Goal: Transaction & Acquisition: Subscribe to service/newsletter

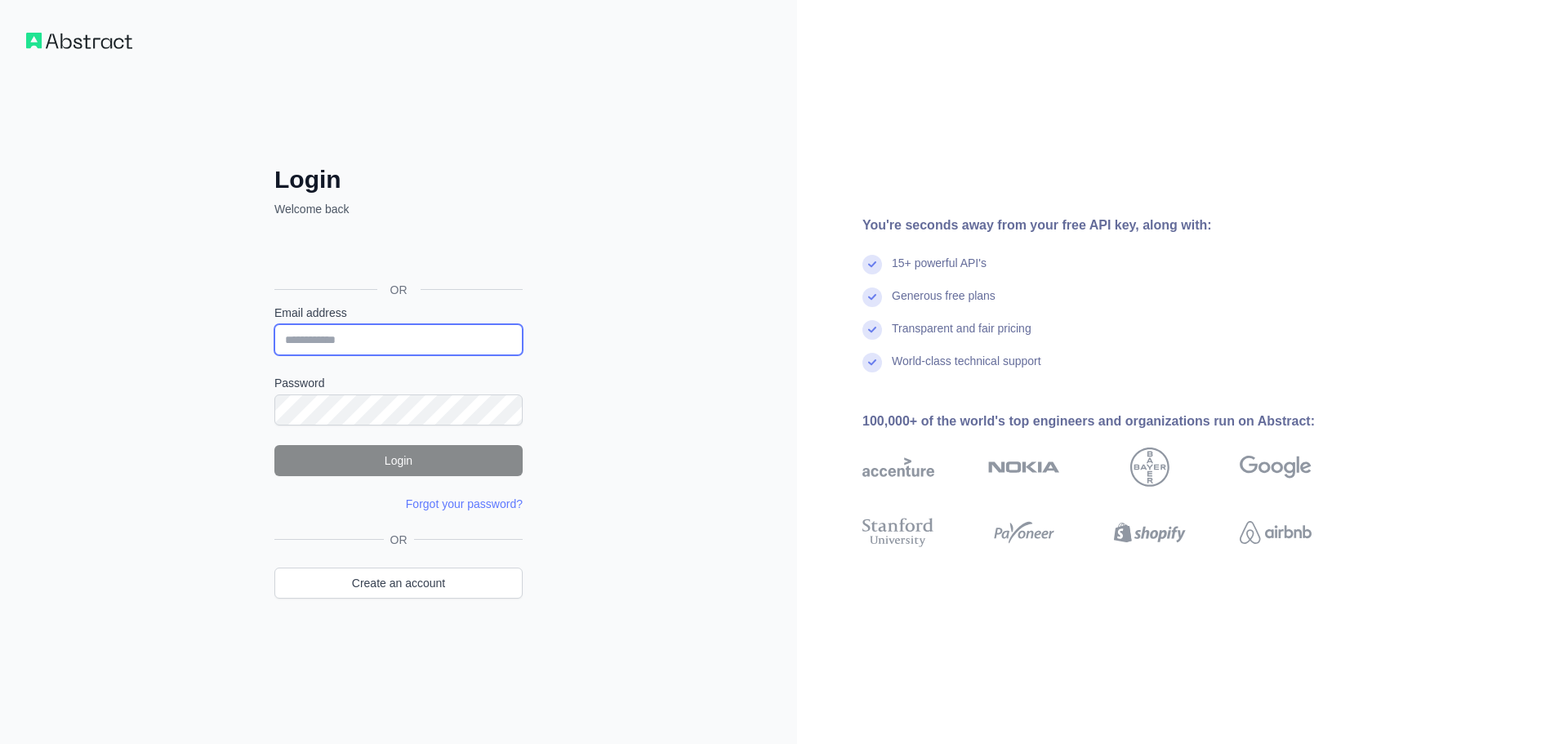
type input "**********"
click at [398, 453] on button "Login" at bounding box center [398, 460] width 248 height 31
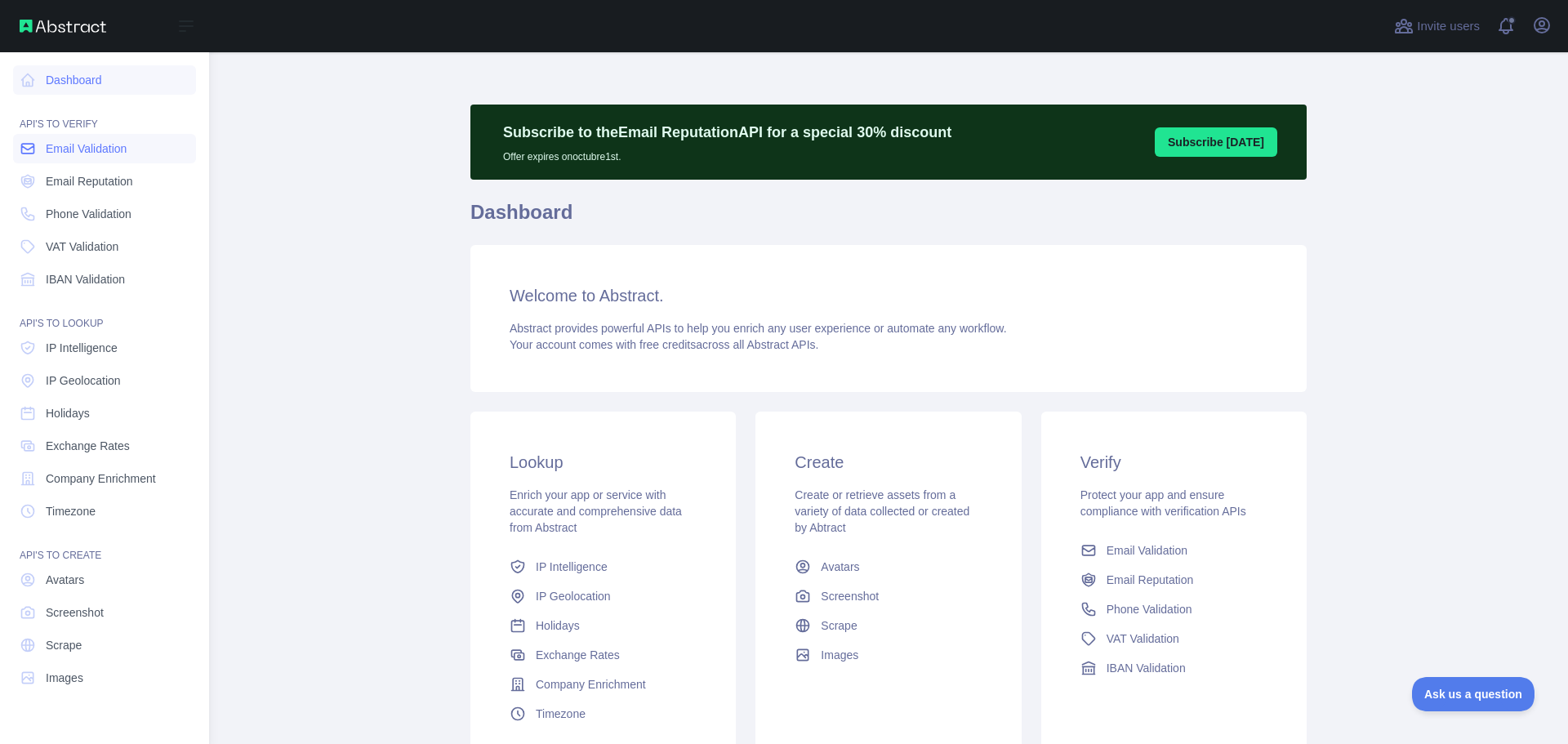
click at [145, 150] on link "Email Validation" at bounding box center [104, 149] width 183 height 30
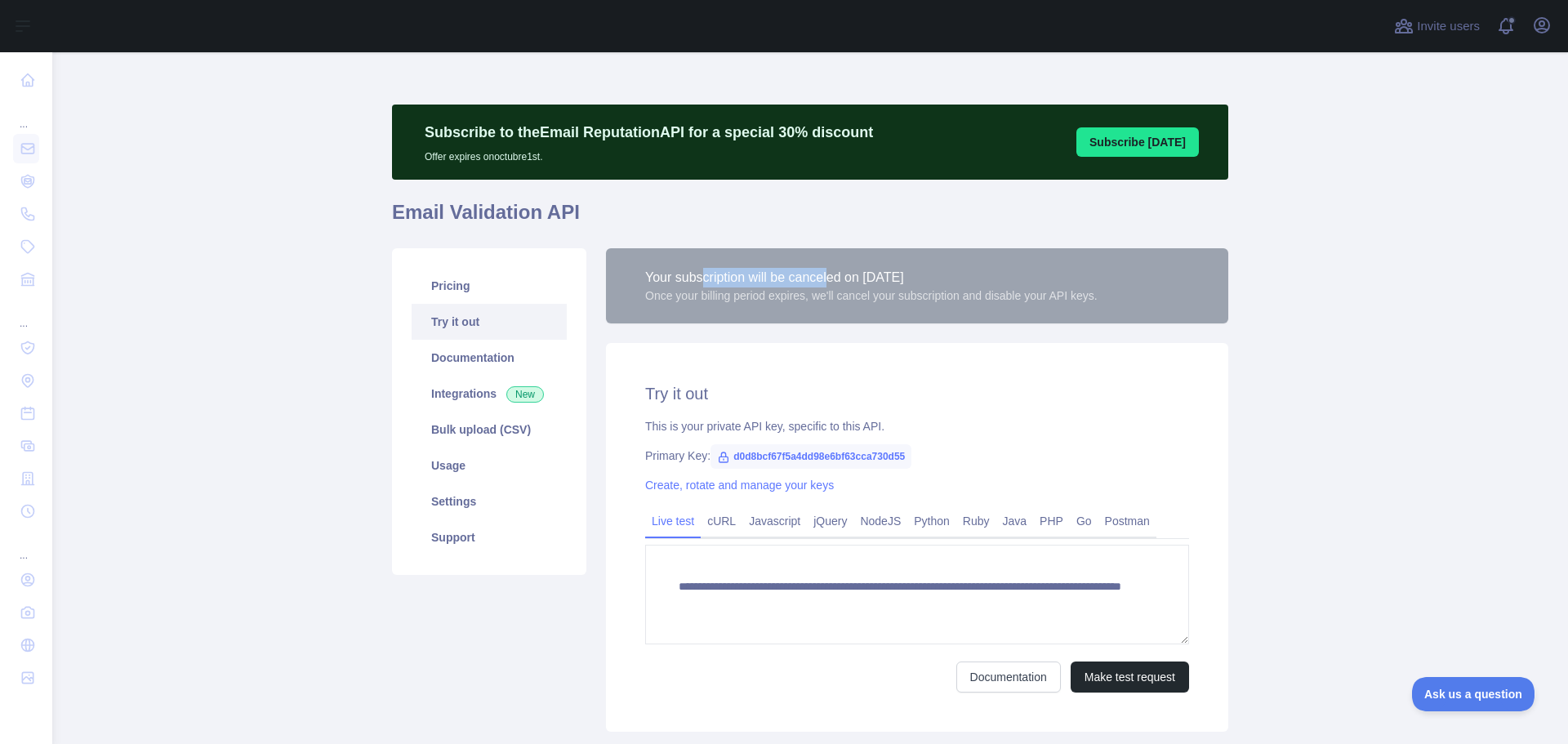
drag, startPoint x: 694, startPoint y: 279, endPoint x: 848, endPoint y: 278, distance: 154.0
click at [834, 278] on div "Your subscription will be canceled on [DATE]" at bounding box center [871, 278] width 452 height 20
click at [1065, 280] on div "Your subscription will be canceled on [DATE]" at bounding box center [871, 278] width 452 height 20
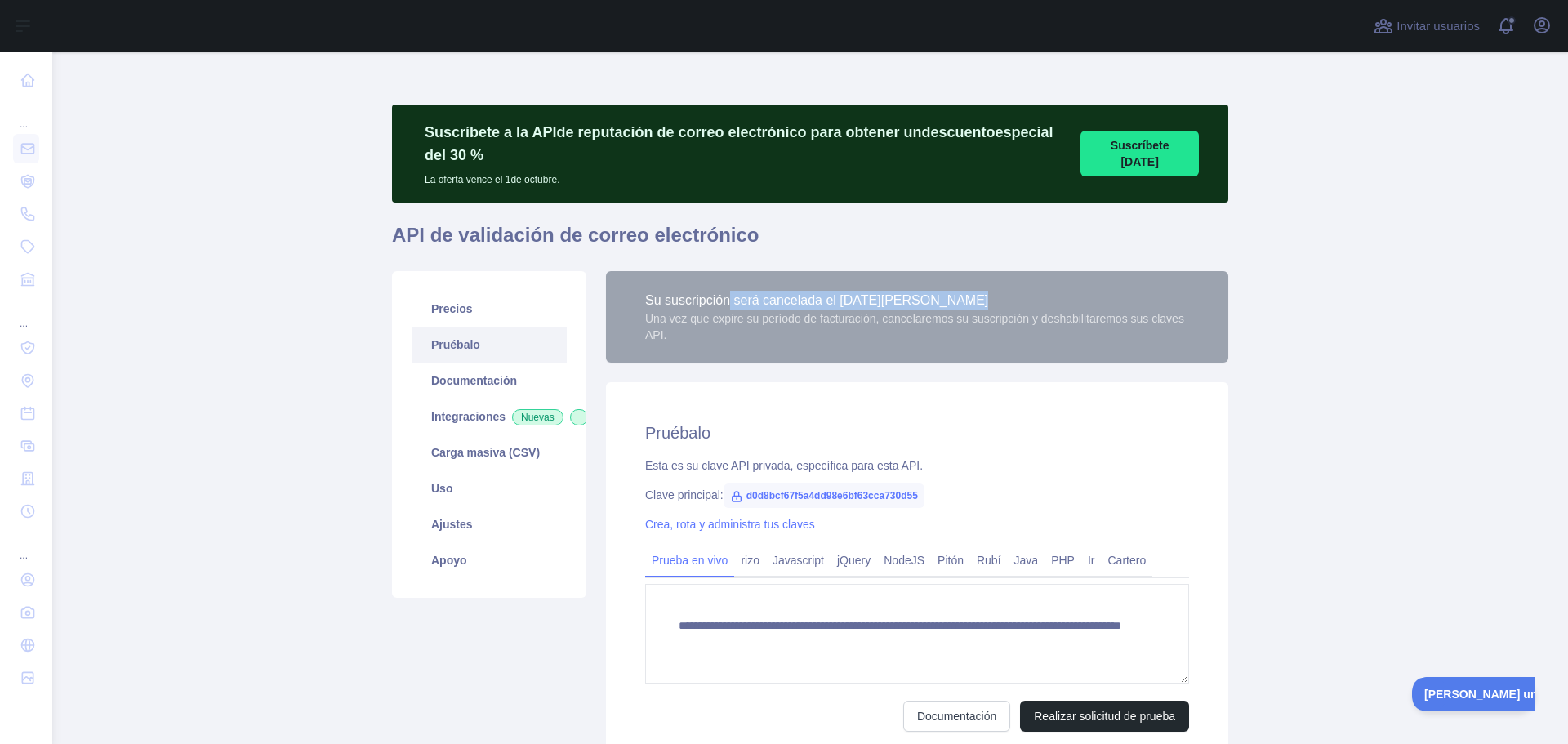
drag, startPoint x: 724, startPoint y: 306, endPoint x: 952, endPoint y: 306, distance: 228.0
click at [952, 306] on div "Su suscripción será cancelada el [DATE][PERSON_NAME]" at bounding box center [917, 300] width 544 height 20
click at [964, 302] on div "Su suscripción será cancelada el [DATE][PERSON_NAME]" at bounding box center [917, 300] width 544 height 20
drag, startPoint x: 962, startPoint y: 300, endPoint x: 645, endPoint y: 300, distance: 317.0
click at [645, 300] on div "Su suscripción será cancelada el [DATE][PERSON_NAME]" at bounding box center [917, 300] width 544 height 20
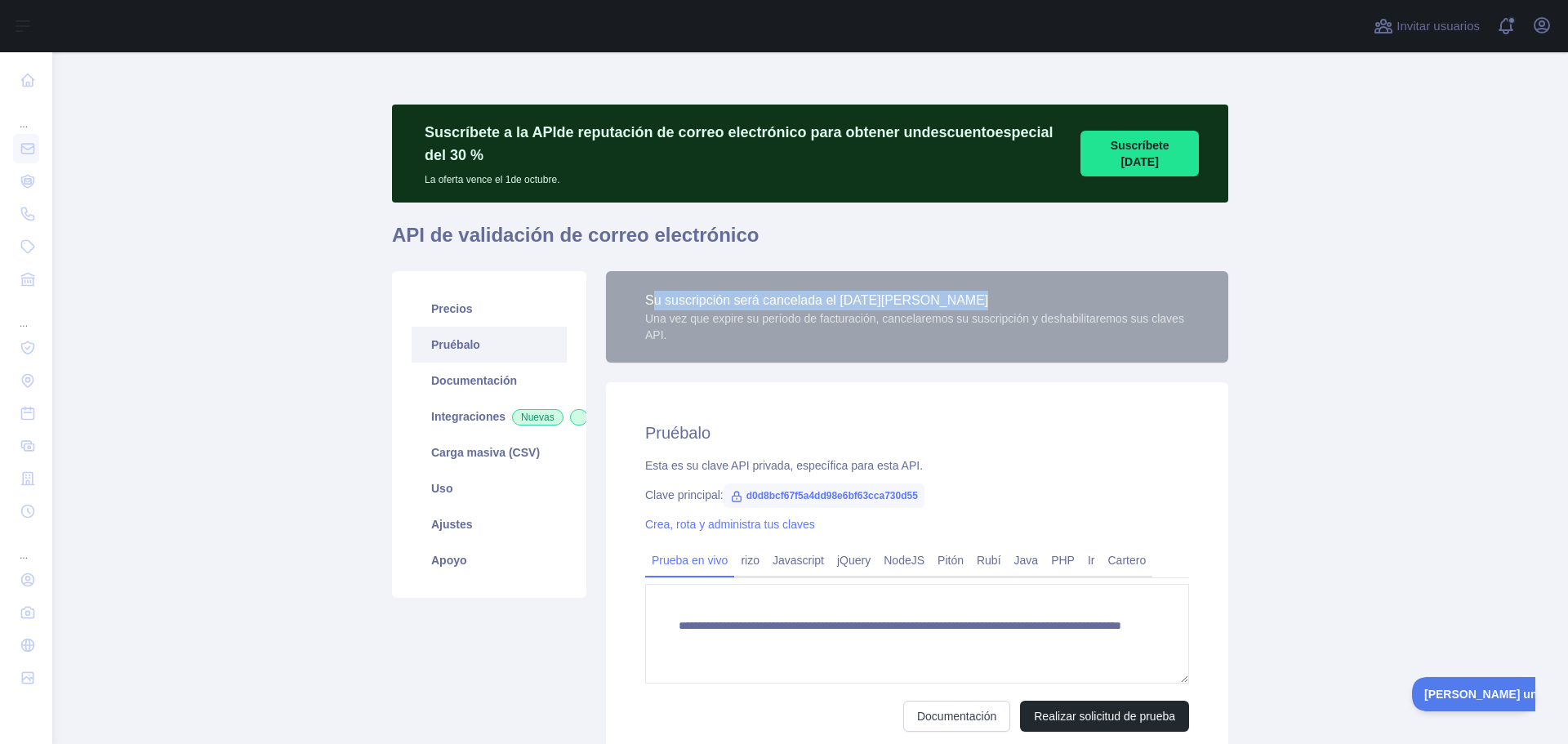
click at [897, 300] on font "Su suscripción será cancelada el [DATE][PERSON_NAME]" at bounding box center [817, 300] width 343 height 14
click at [725, 305] on font "Su suscripción será cancelada el [DATE][PERSON_NAME]" at bounding box center [817, 300] width 343 height 14
drag, startPoint x: 946, startPoint y: 299, endPoint x: 647, endPoint y: 295, distance: 299.0
click at [647, 295] on div "Su suscripción será cancelada el [DATE][PERSON_NAME]" at bounding box center [917, 300] width 544 height 20
click at [906, 326] on div "Una vez que expire su período de facturación, cancelaremos su suscripción y des…" at bounding box center [917, 327] width 544 height 32
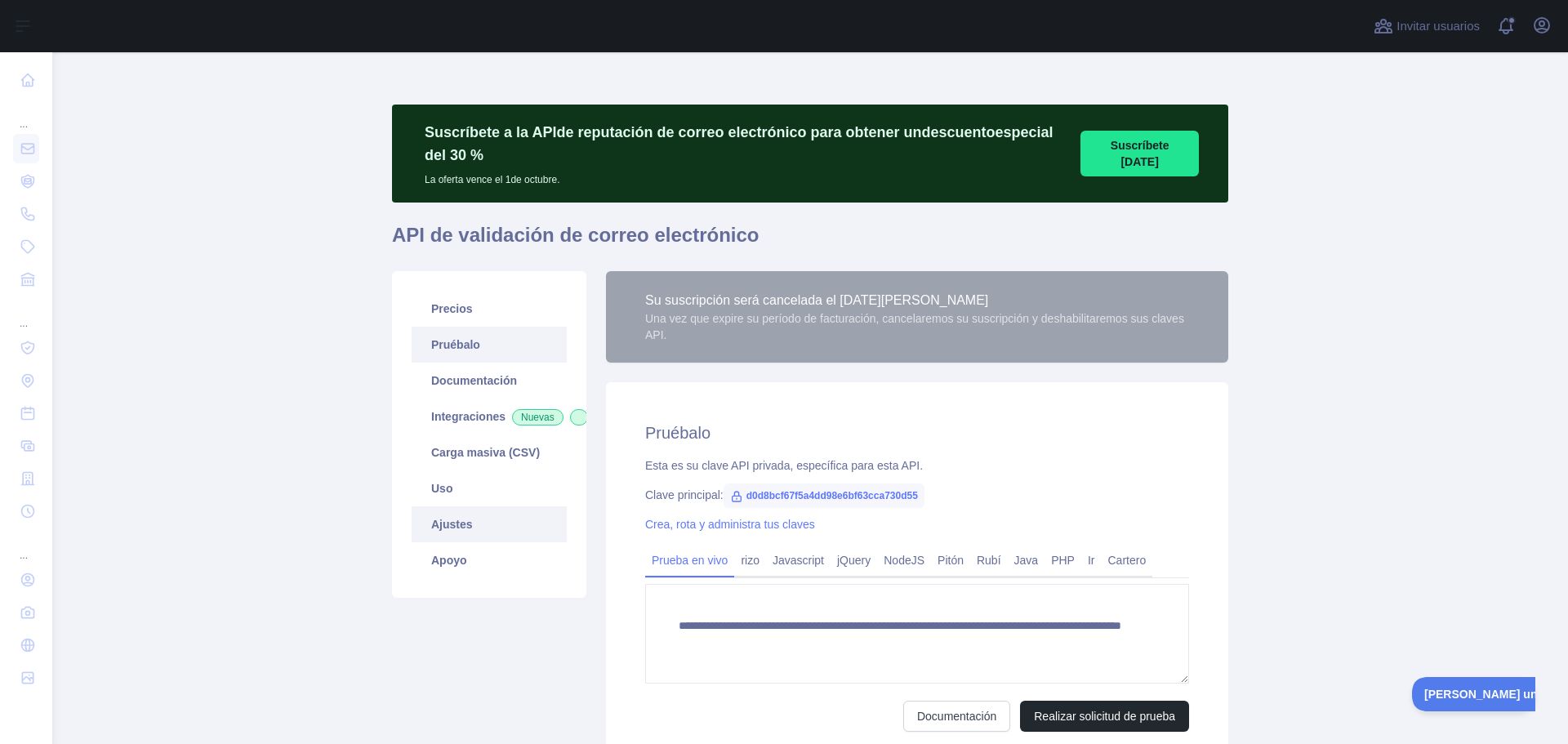
click at [478, 543] on link "Ajustes" at bounding box center [489, 524] width 155 height 36
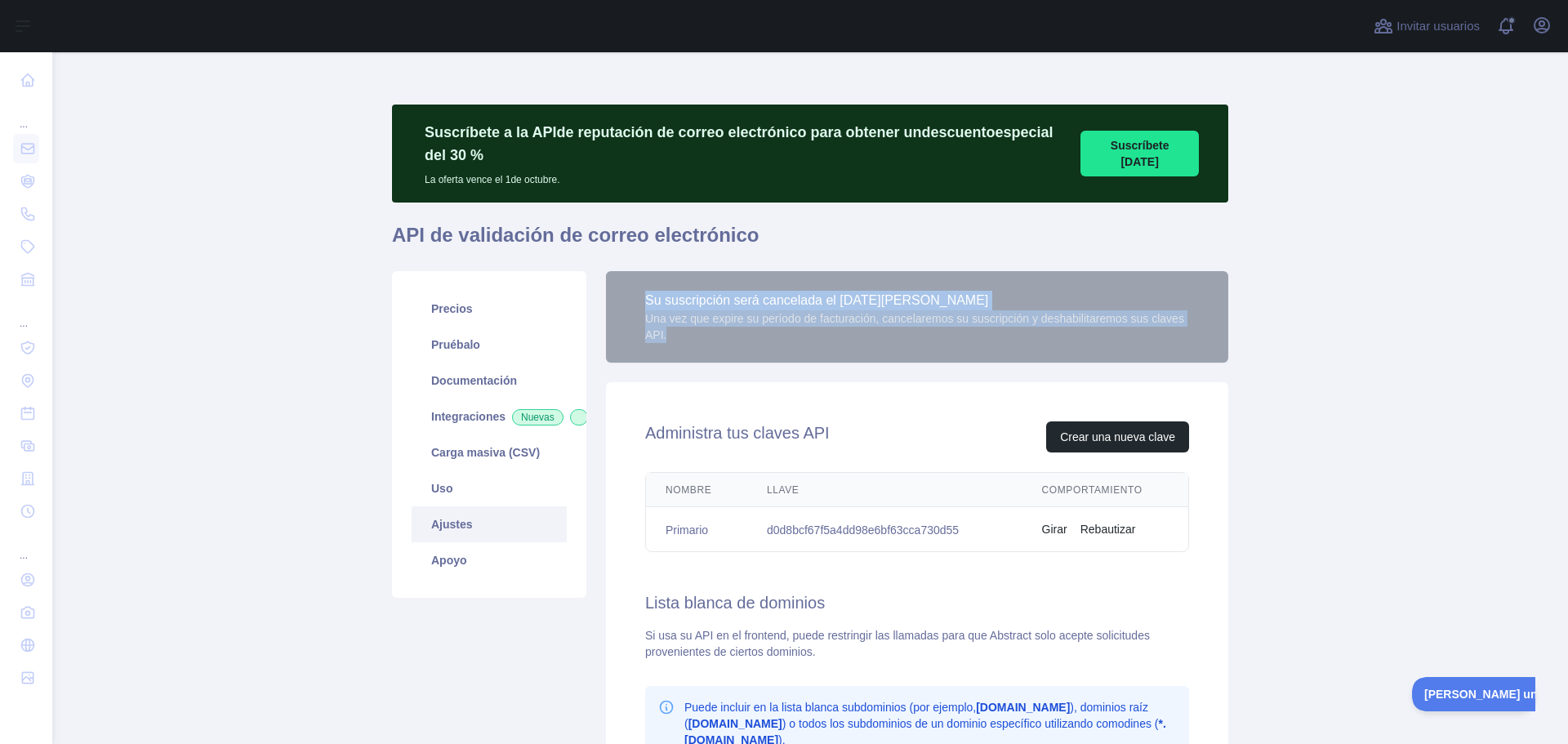
drag, startPoint x: 672, startPoint y: 334, endPoint x: 615, endPoint y: 275, distance: 82.0
click at [615, 275] on div "Su suscripción será cancelada el [DATE][PERSON_NAME] Una vez que expire su perí…" at bounding box center [917, 317] width 622 height 92
click at [1051, 310] on div "Su suscripción será cancelada el [DATE][PERSON_NAME]" at bounding box center [917, 300] width 544 height 20
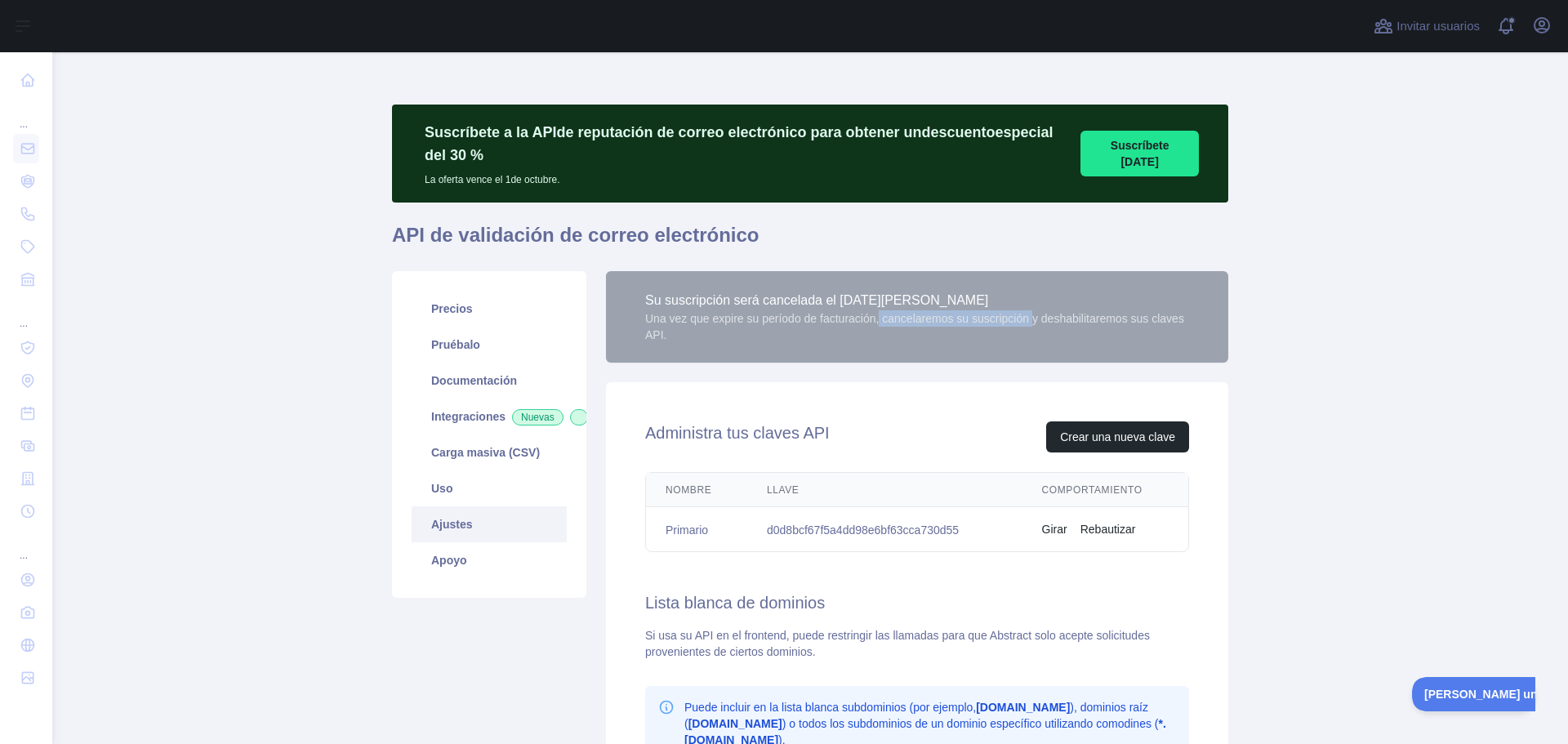
drag, startPoint x: 878, startPoint y: 315, endPoint x: 1029, endPoint y: 314, distance: 151.0
click at [1029, 314] on font "Una vez que expire su período de facturación, cancelaremos su suscripción y des…" at bounding box center [914, 327] width 539 height 30
click at [1041, 346] on div "Su suscripción será cancelada el [DATE][PERSON_NAME] Una vez que expire su perí…" at bounding box center [917, 317] width 622 height 92
drag, startPoint x: 874, startPoint y: 318, endPoint x: 993, endPoint y: 315, distance: 119.0
click at [993, 315] on font "Una vez que expire su período de facturación, cancelaremos su suscripción y des…" at bounding box center [914, 327] width 539 height 30
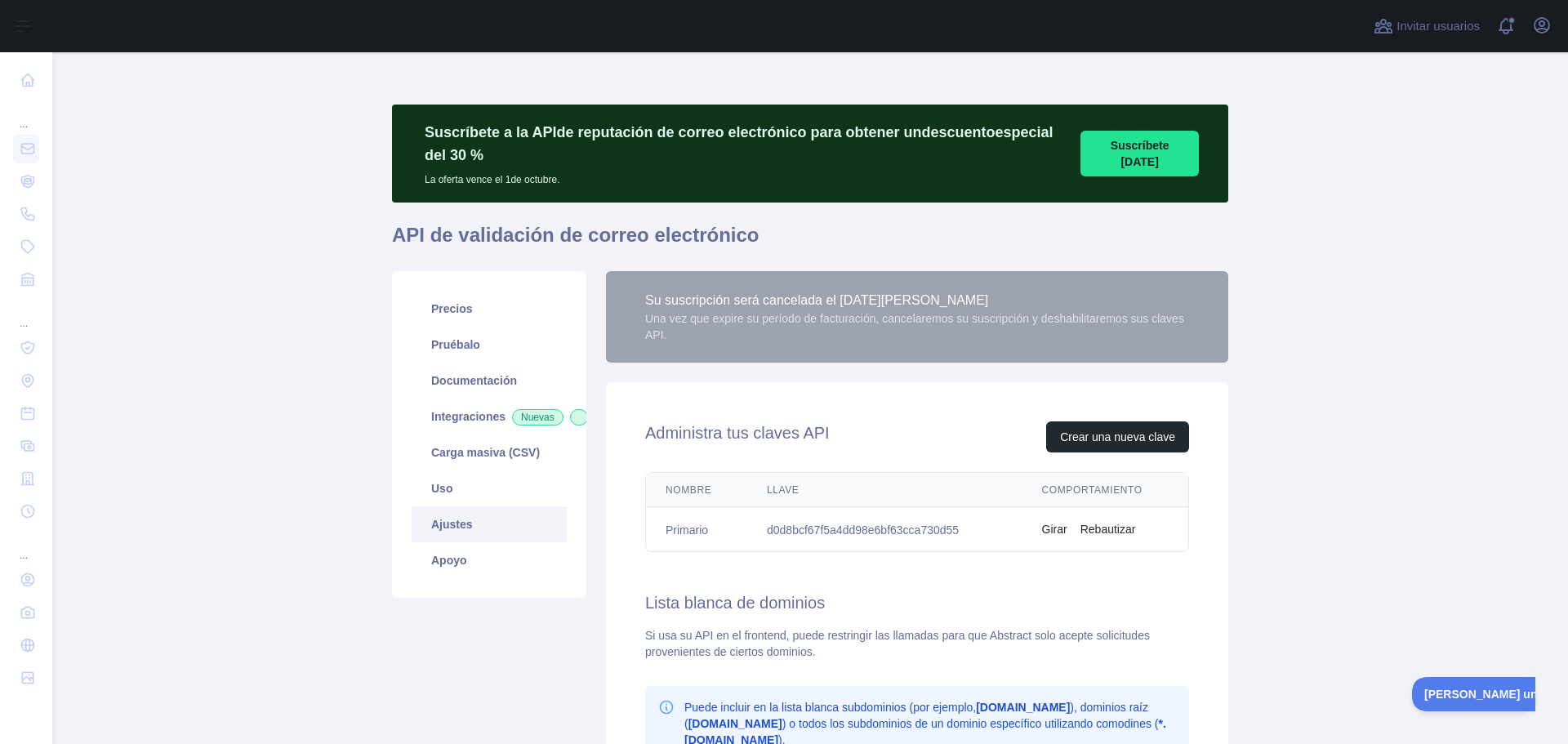
click at [891, 306] on font "Su suscripción será cancelada el [DATE][PERSON_NAME]" at bounding box center [817, 300] width 343 height 14
click at [523, 503] on link "Uso" at bounding box center [489, 488] width 155 height 36
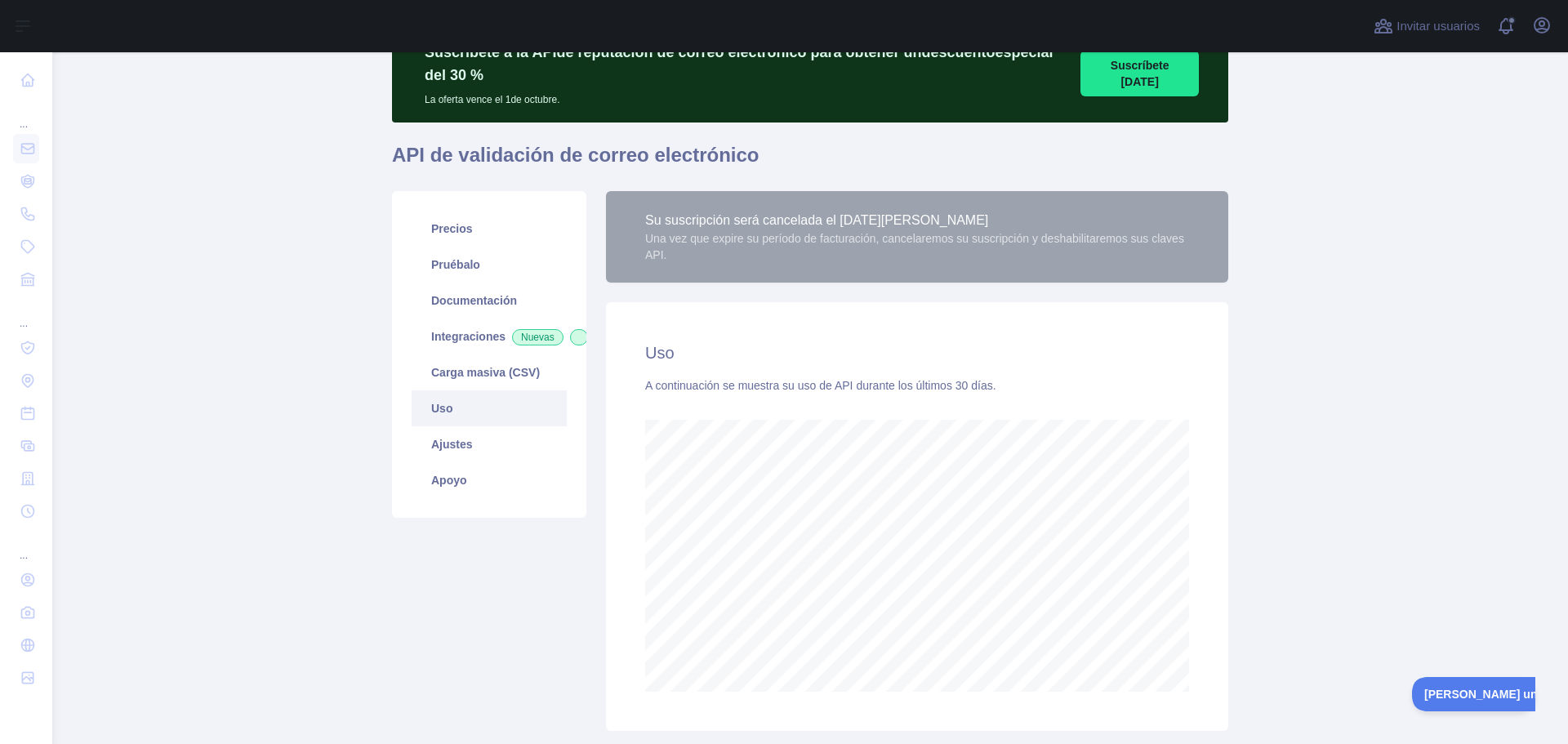
scroll to position [188, 0]
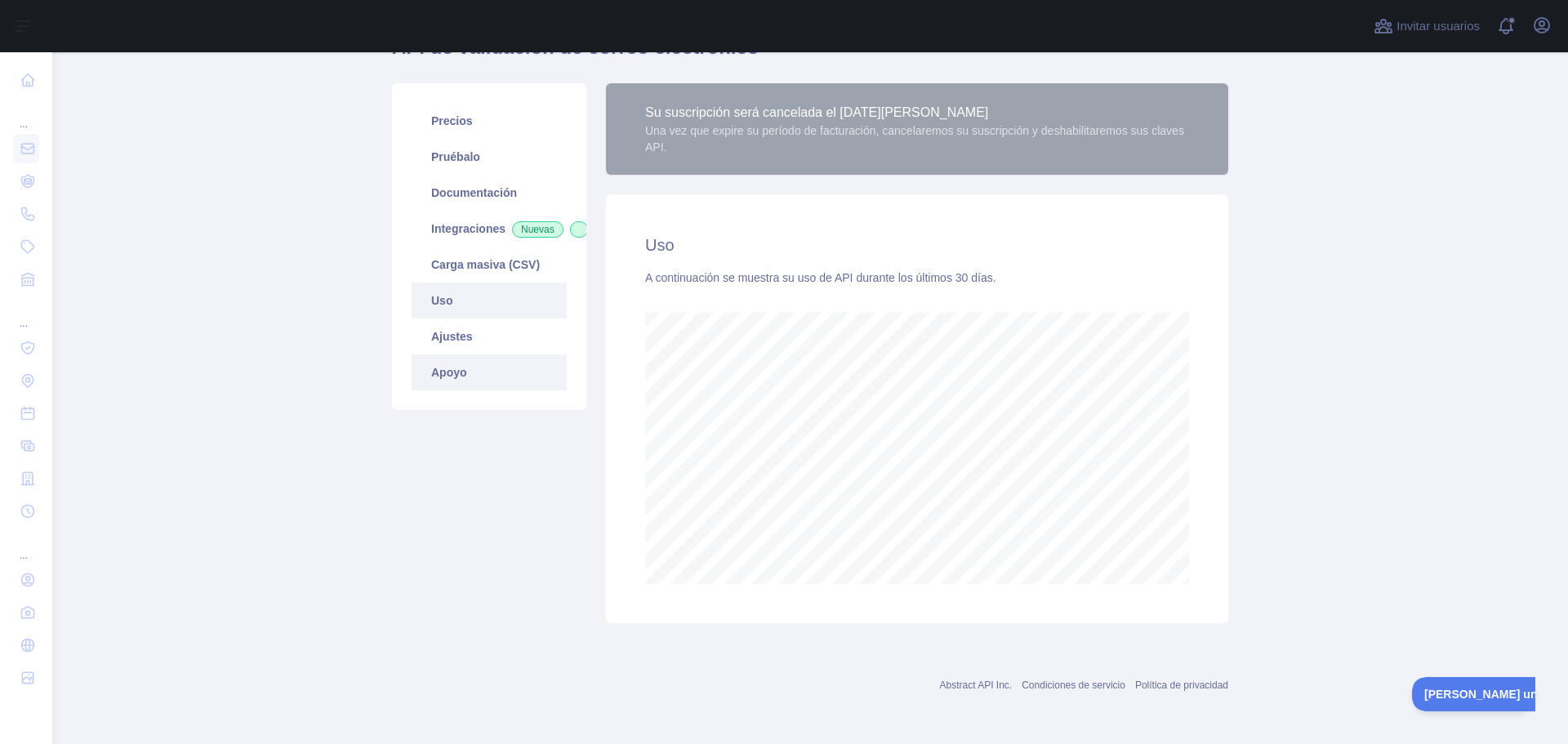
click at [454, 379] on font "Apoyo" at bounding box center [449, 372] width 36 height 13
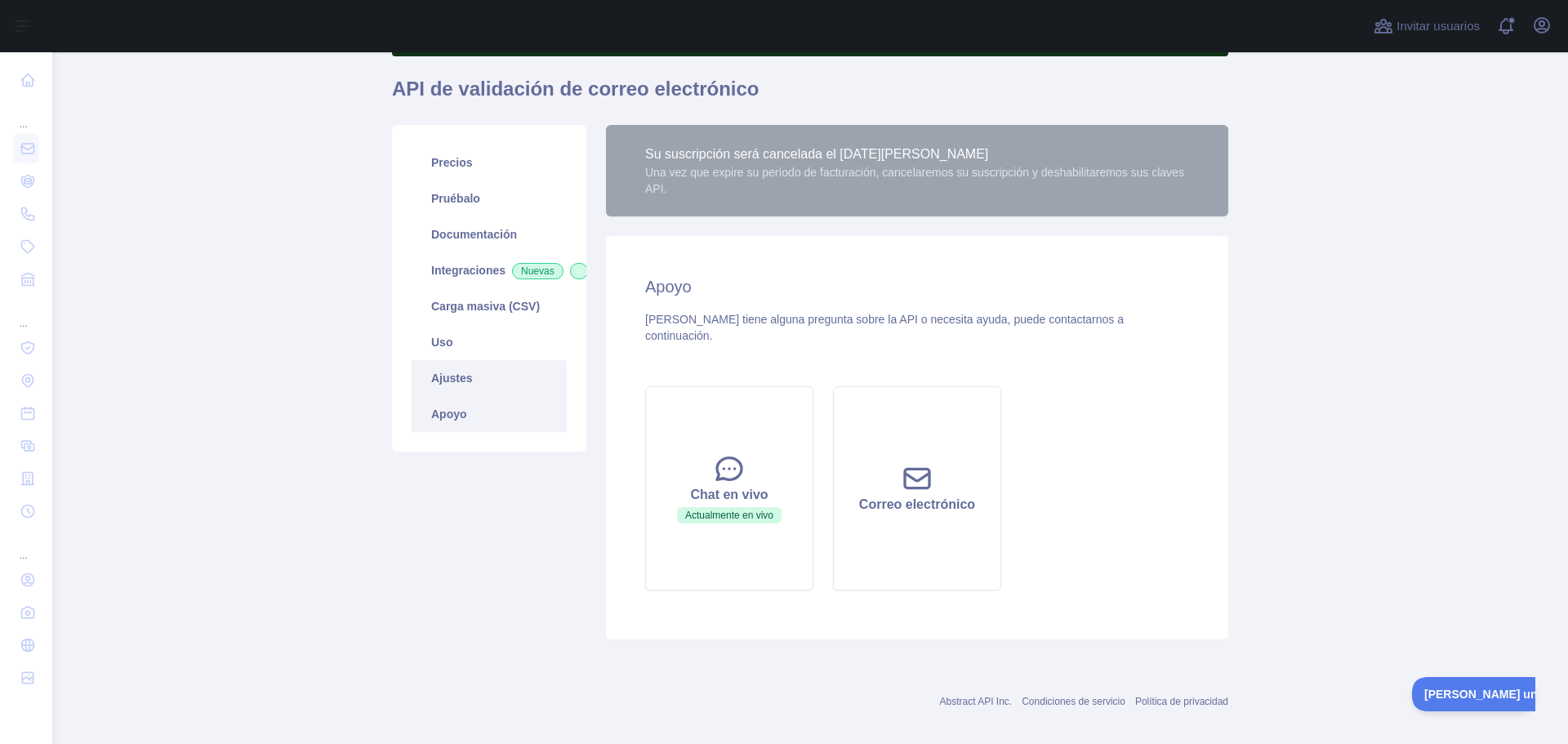
click at [463, 388] on link "Ajustes" at bounding box center [489, 378] width 155 height 36
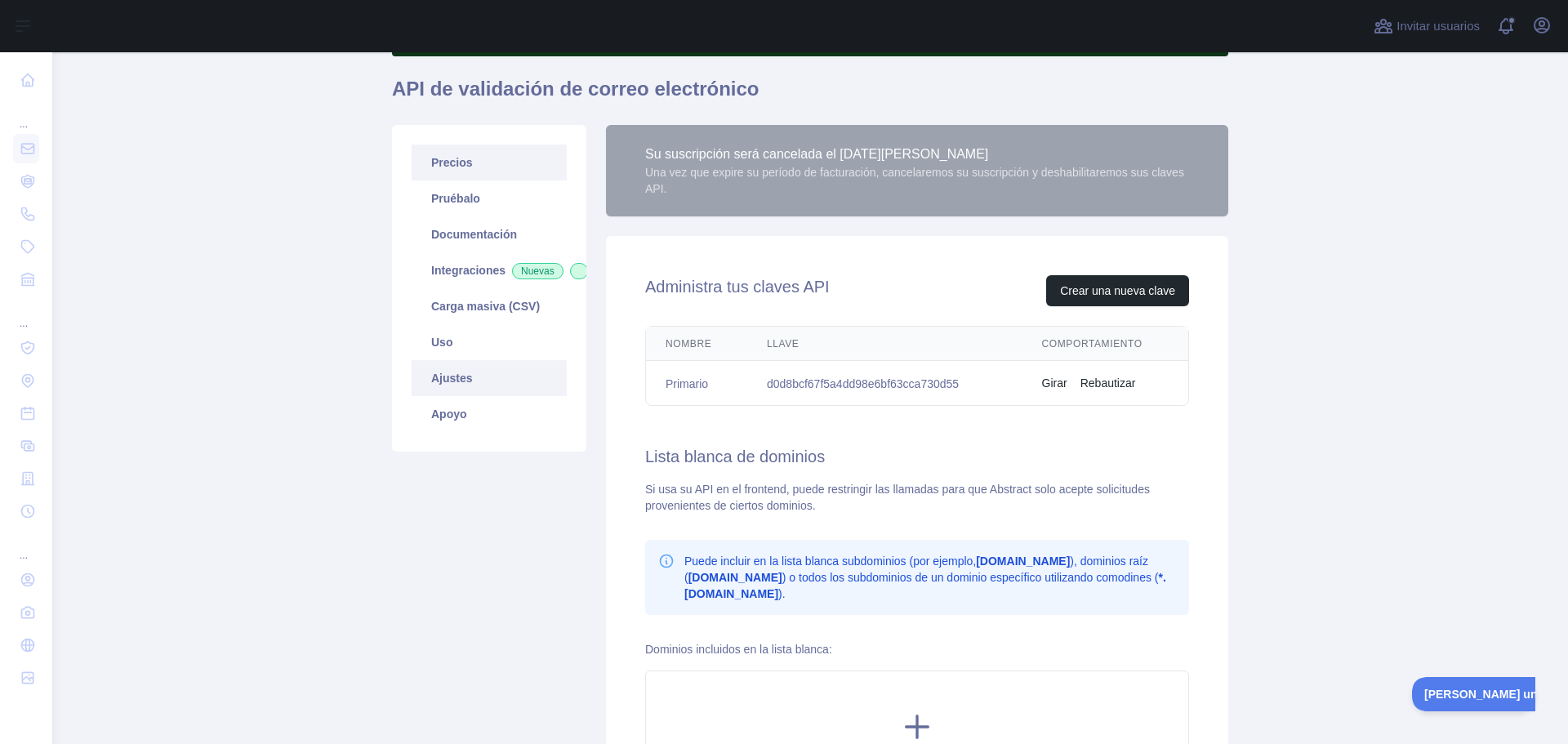
click at [468, 169] on link "Precios" at bounding box center [489, 162] width 155 height 36
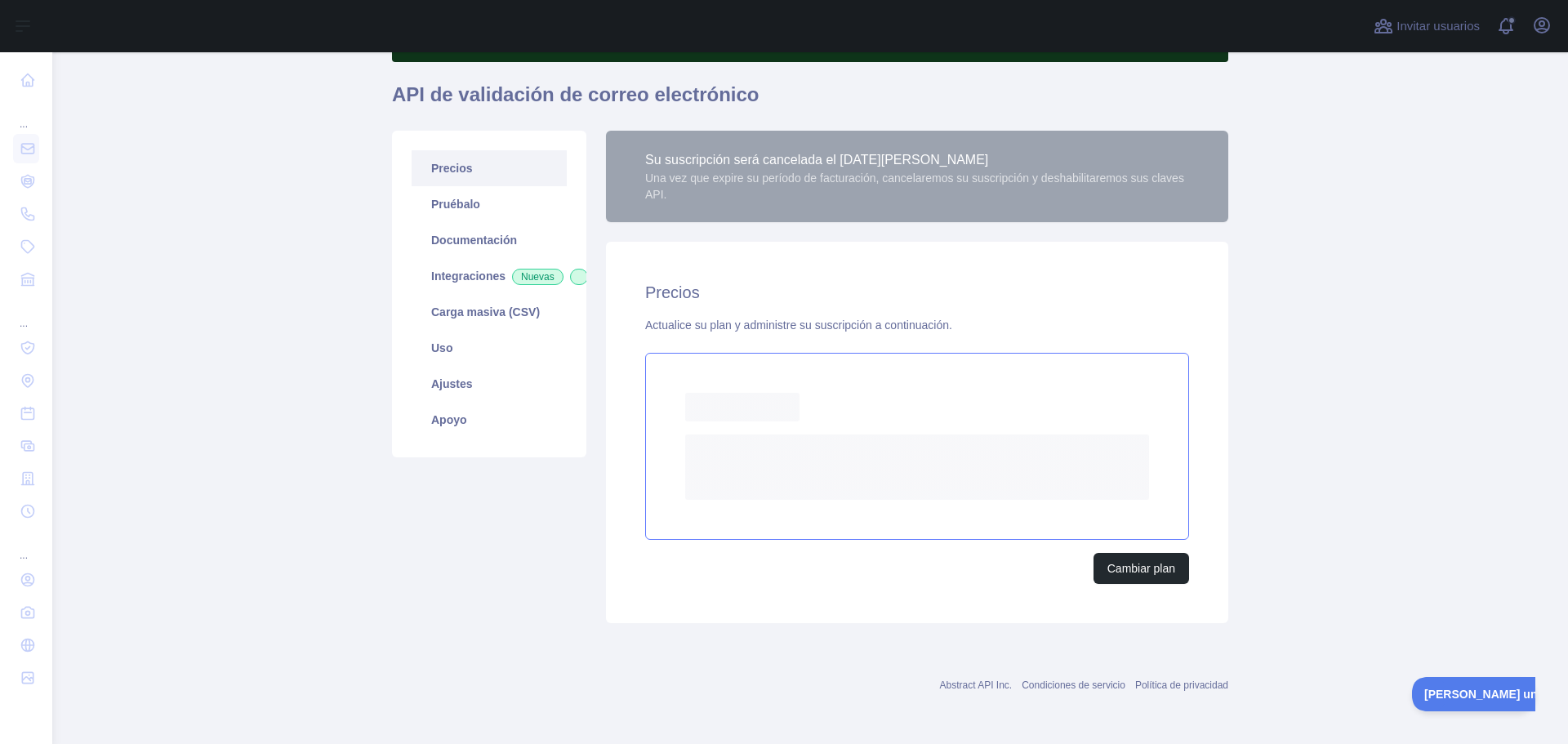
scroll to position [132, 0]
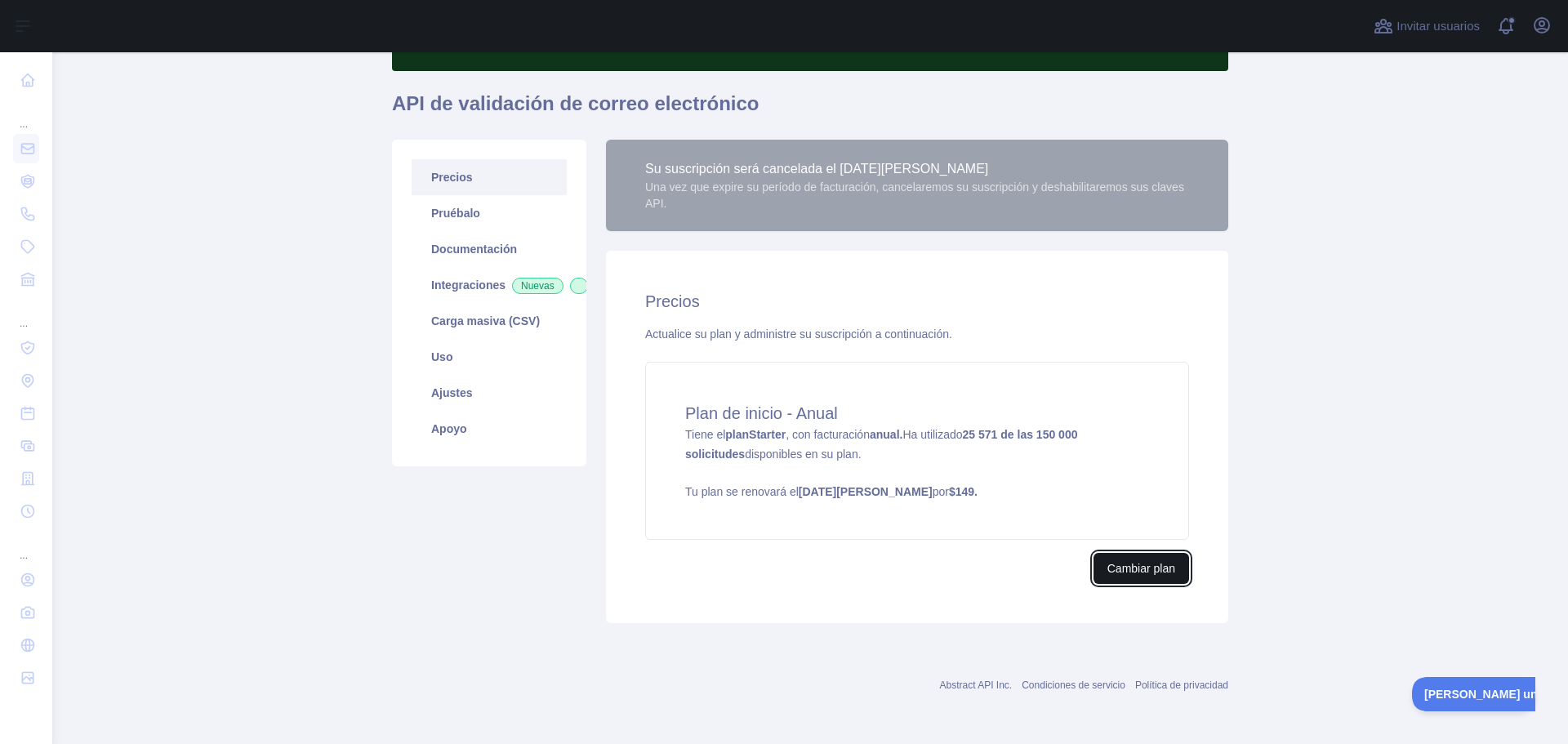
click at [1136, 567] on font "Cambiar plan" at bounding box center [1142, 568] width 68 height 13
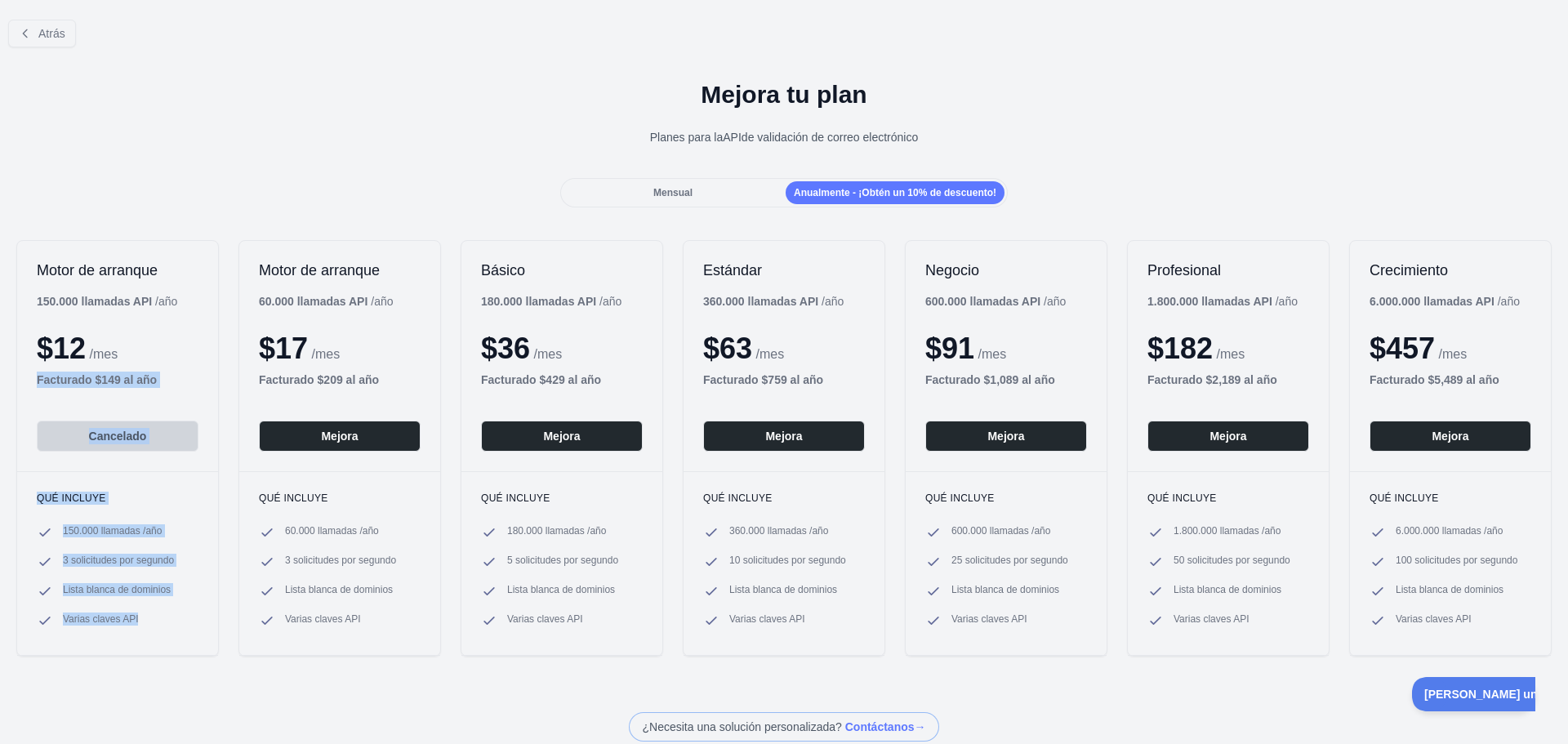
drag, startPoint x: 157, startPoint y: 629, endPoint x: 8, endPoint y: 386, distance: 285.0
click at [8, 386] on div "Motor de arranque 150.000 llamadas API / año $ 12 /mes Facturado $ 149 al año C…" at bounding box center [784, 448] width 1568 height 449
click at [717, 194] on div "Mensual" at bounding box center [673, 193] width 219 height 23
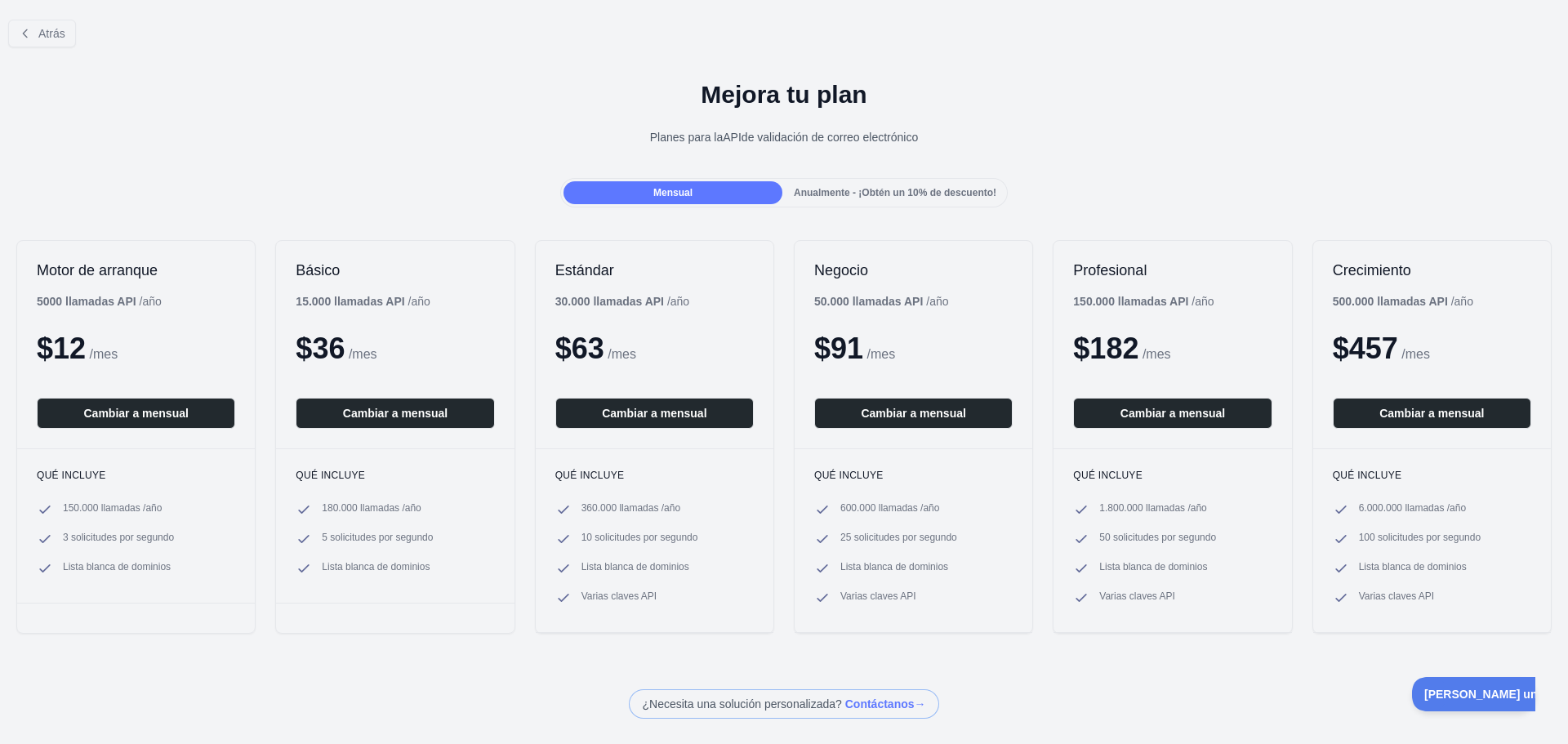
click at [844, 196] on font "Anualmente - ¡Obtén un 10% de descuento!" at bounding box center [895, 192] width 203 height 11
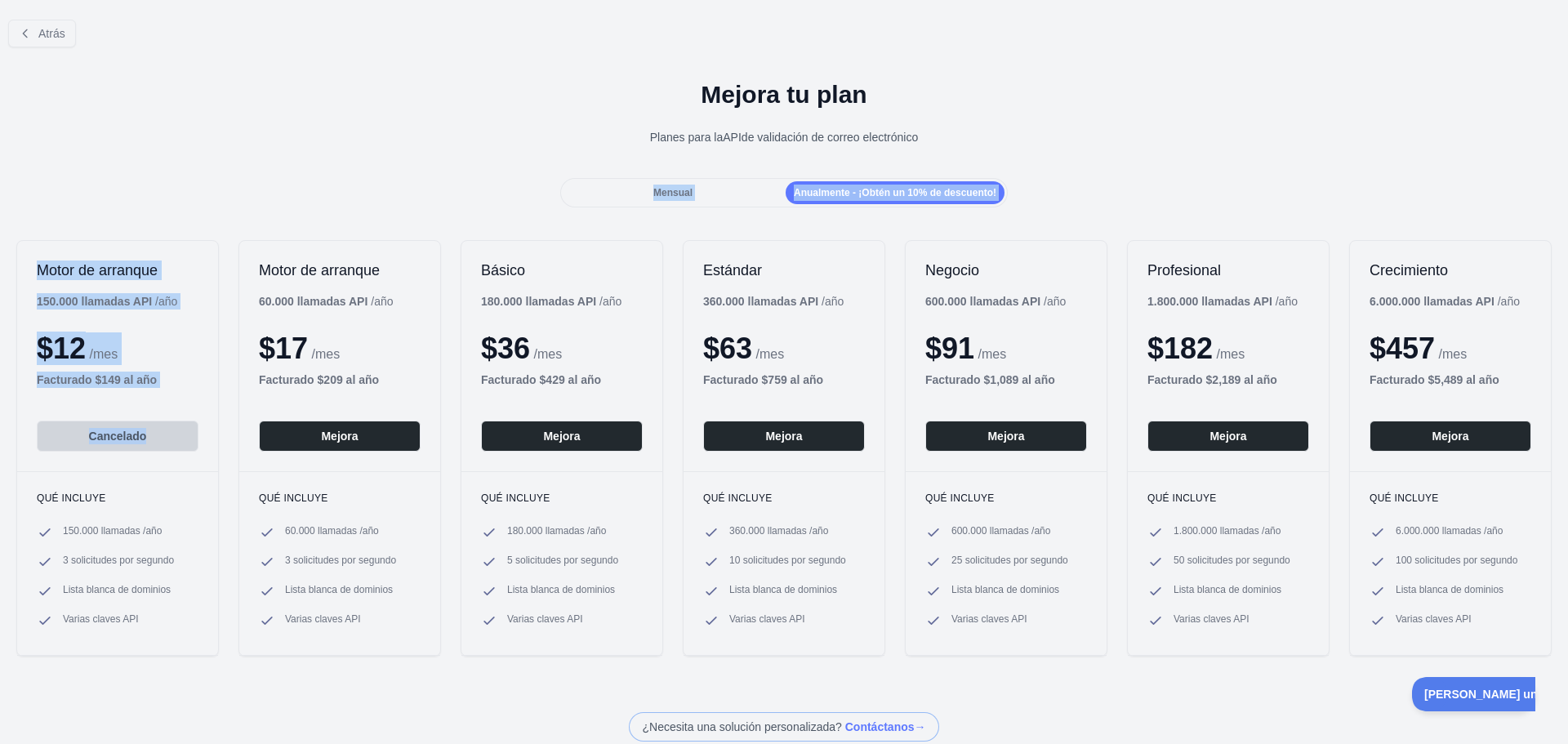
drag, startPoint x: 124, startPoint y: 396, endPoint x: 0, endPoint y: 180, distance: 249.1
click at [0, 180] on div "Atrás Mejora tu plan Planes para la API de validación de correo electrónico Men…" at bounding box center [784, 375] width 1568 height 736
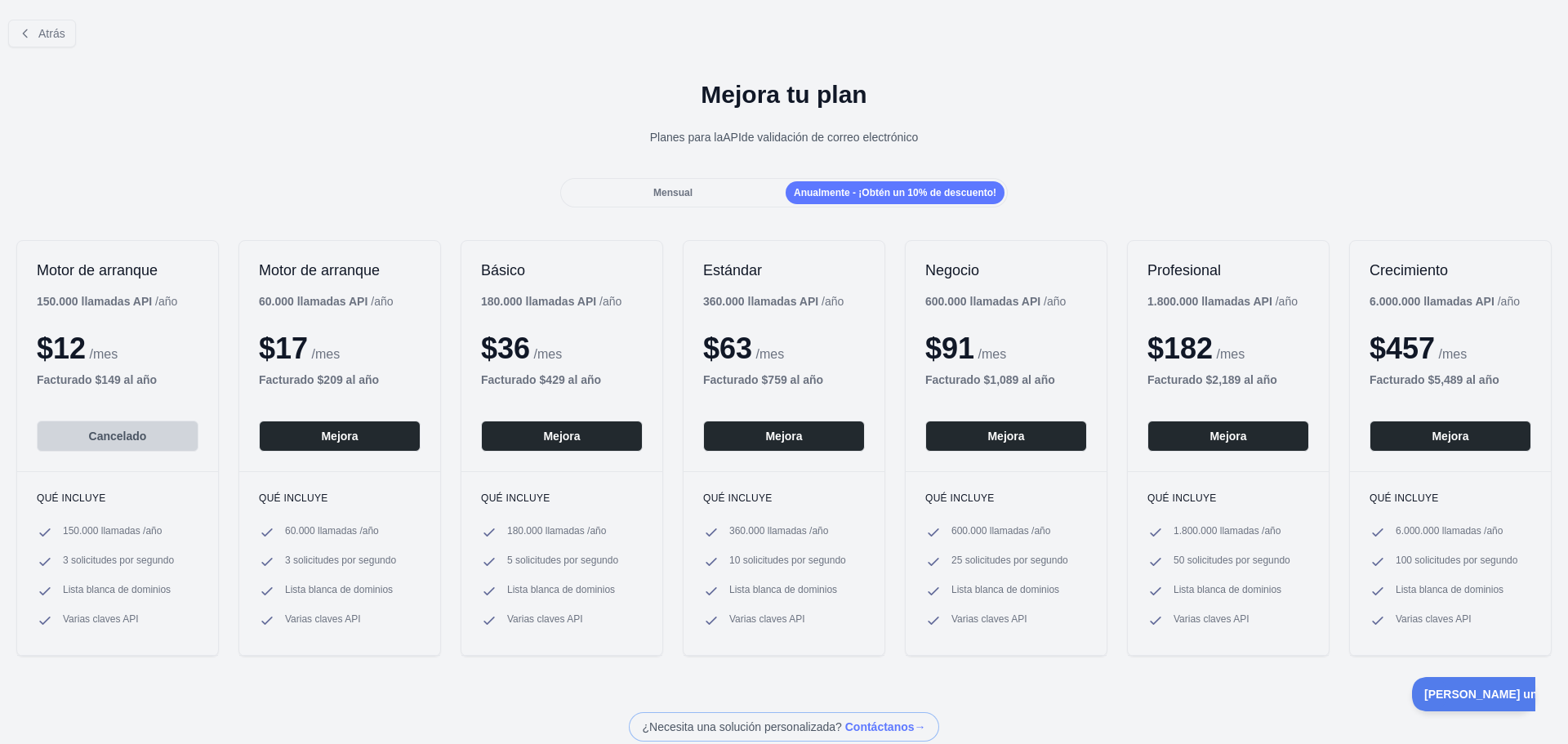
click at [91, 174] on div "Mejora tu plan Planes para la API de validación de correo electrónico" at bounding box center [784, 119] width 1568 height 118
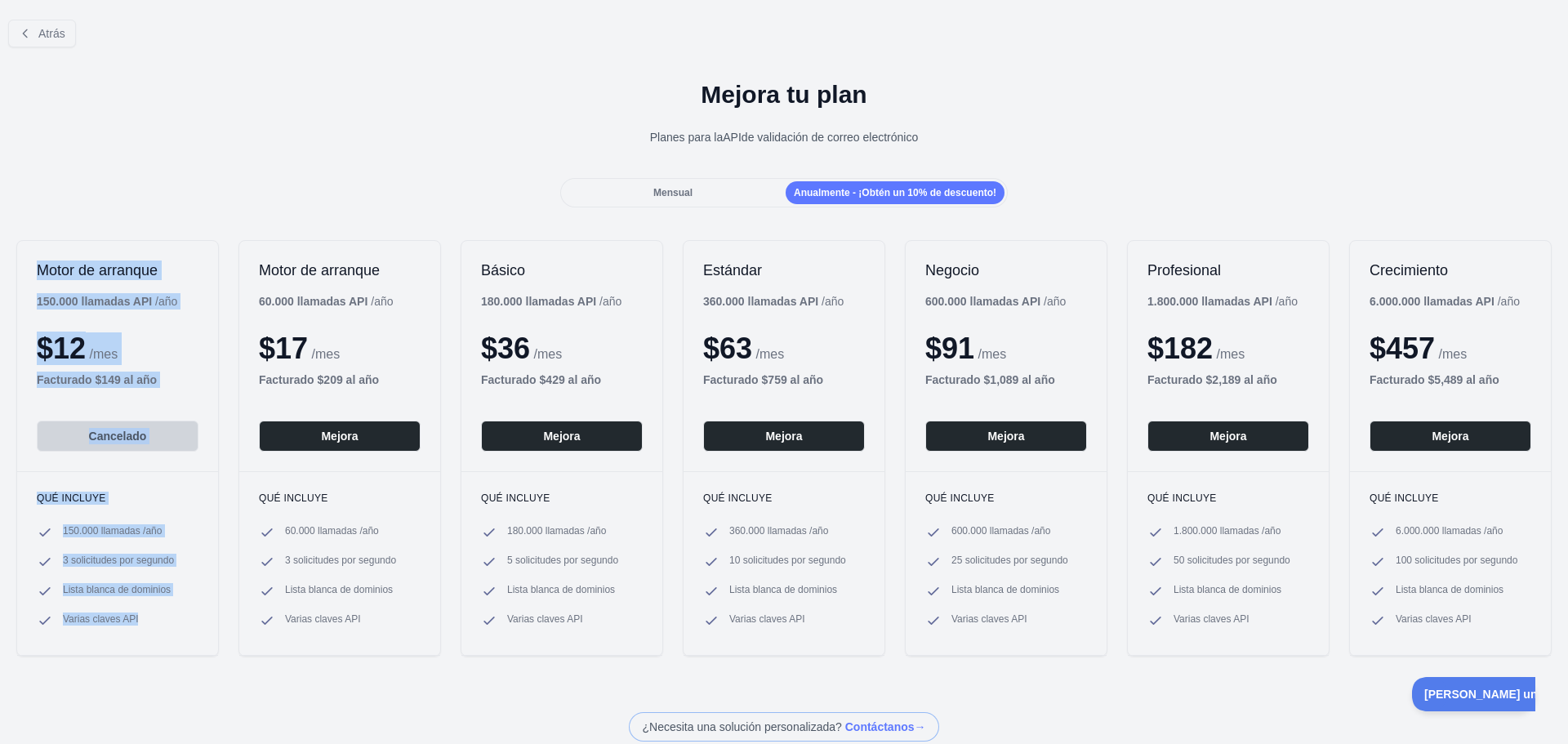
drag, startPoint x: 15, startPoint y: 219, endPoint x: 189, endPoint y: 637, distance: 452.8
click at [189, 637] on div "Atrás Mejora tu plan Planes para la API de validación de correo electrónico Men…" at bounding box center [784, 375] width 1568 height 736
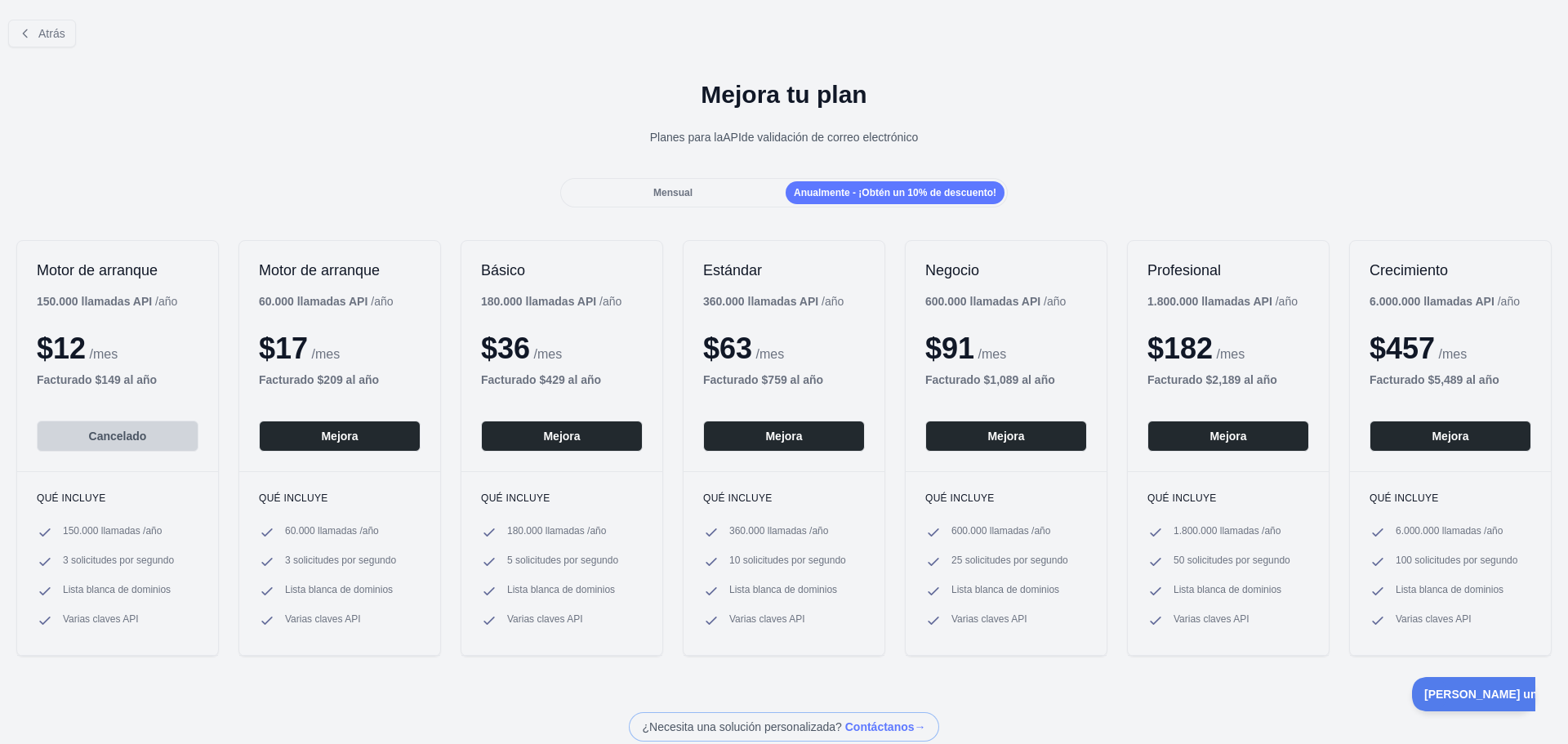
click at [199, 673] on div "Motor de arranque 150.000 llamadas API / año $ 12 /mes Facturado $ 149 al año C…" at bounding box center [784, 448] width 1568 height 449
click at [47, 42] on button "Atrás" at bounding box center [42, 33] width 68 height 28
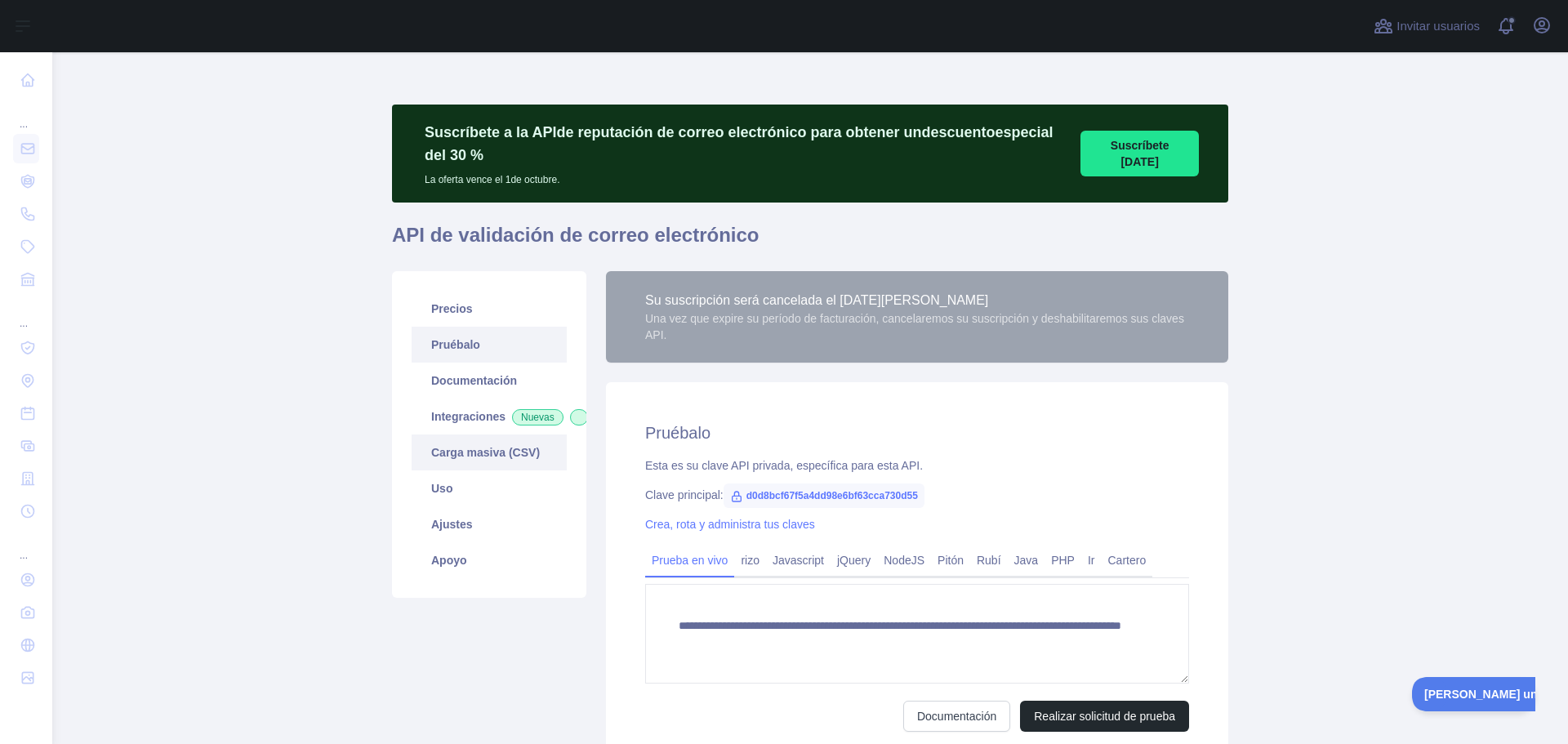
click at [515, 471] on link "Carga masiva (CSV)" at bounding box center [489, 453] width 155 height 36
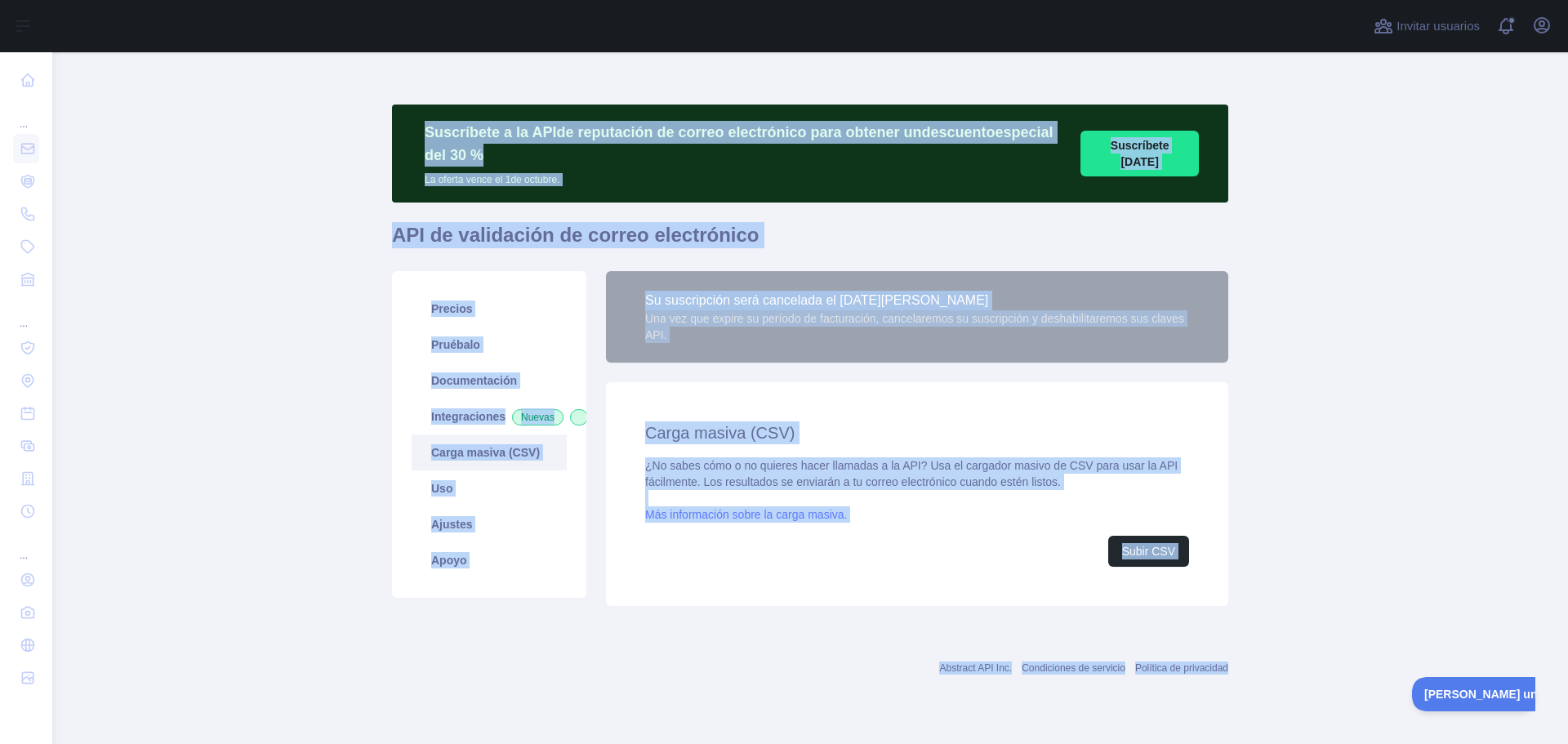
drag, startPoint x: 1256, startPoint y: 696, endPoint x: 136, endPoint y: 104, distance: 1266.8
click at [155, 91] on main "Suscríbete a la API de reputación de correo electrónico para obtener un descuen…" at bounding box center [811, 398] width 1516 height 692
click at [225, 392] on main "Suscríbete a la API de reputación de correo electrónico para obtener un descuen…" at bounding box center [811, 398] width 1516 height 692
click at [172, 186] on main "Suscríbete a la API de reputación de correo electrónico para obtener un descuen…" at bounding box center [811, 398] width 1516 height 692
drag, startPoint x: 230, startPoint y: 94, endPoint x: 1419, endPoint y: 497, distance: 1255.4
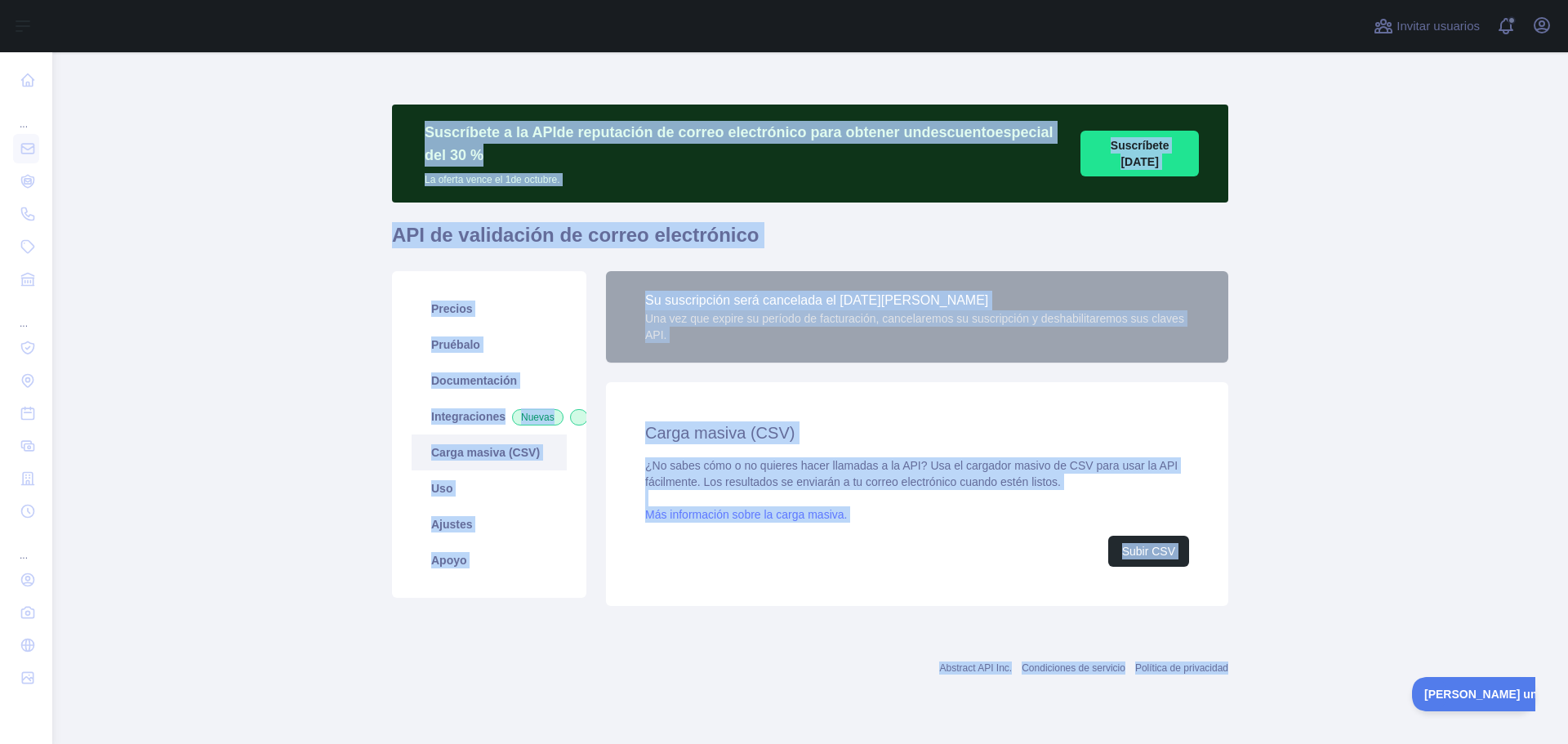
click at [1566, 743] on html "Abrir barra lateral Abrir barra lateral ... ... ... Invitar usuarios Ver notifi…" at bounding box center [784, 372] width 1568 height 744
click at [1412, 449] on main "Suscríbete a la API de reputación de correo electrónico para obtener un descuen…" at bounding box center [811, 398] width 1516 height 692
